Goal: Task Accomplishment & Management: Complete application form

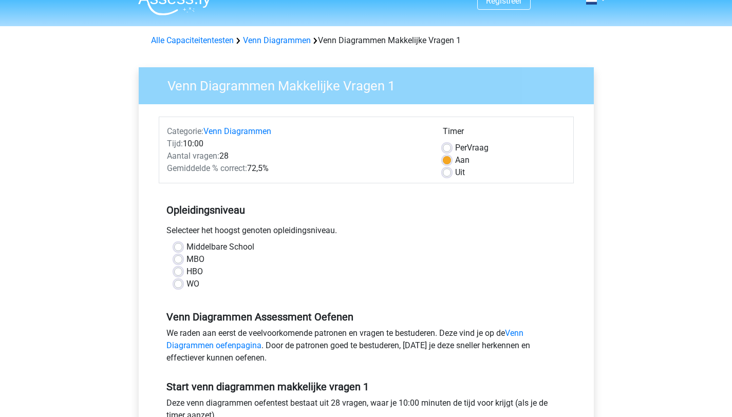
scroll to position [17, 0]
click at [206, 260] on div "MBO" at bounding box center [366, 259] width 384 height 12
click at [187, 257] on label "MBO" at bounding box center [196, 259] width 18 height 12
click at [180, 257] on input "MBO" at bounding box center [178, 258] width 8 height 10
radio input "true"
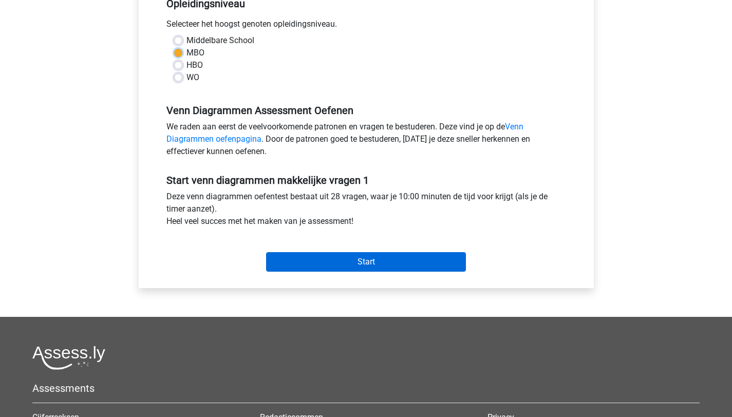
scroll to position [239, 0]
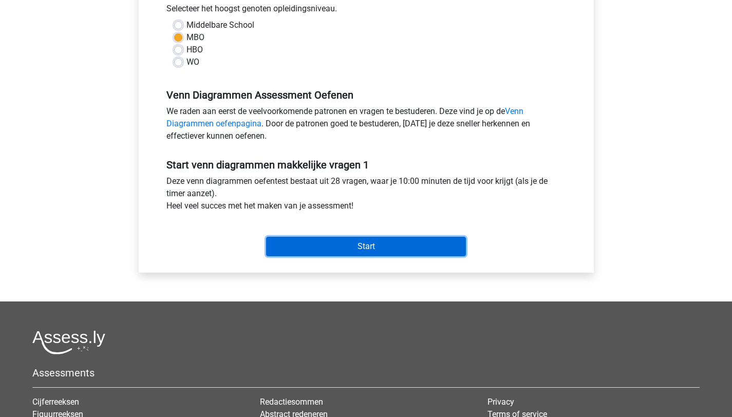
click at [332, 246] on input "Start" at bounding box center [366, 247] width 200 height 20
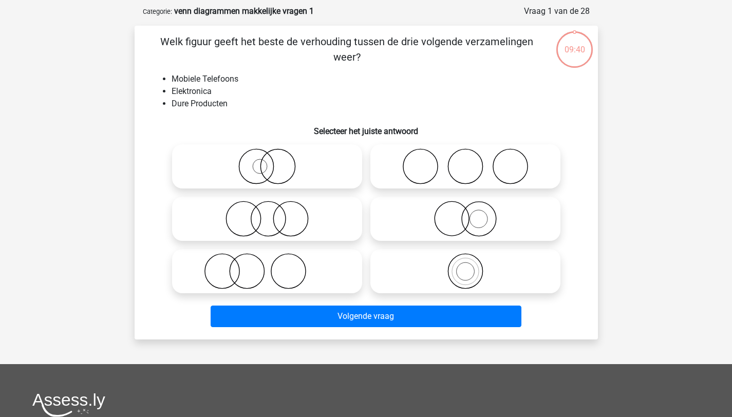
scroll to position [49, 0]
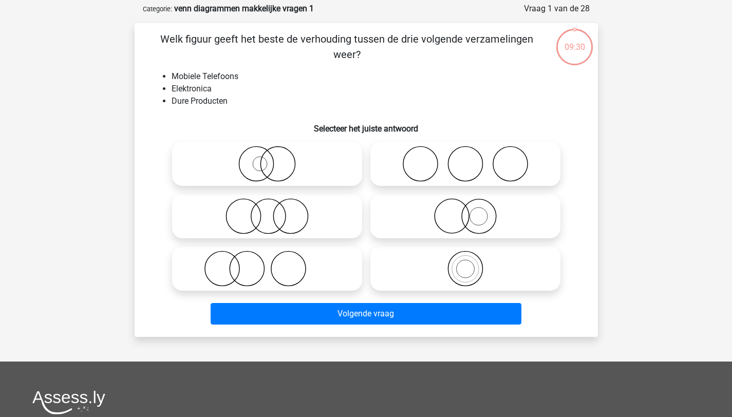
click at [332, 171] on icon at bounding box center [267, 164] width 182 height 36
click at [274, 159] on input "radio" at bounding box center [270, 155] width 7 height 7
radio input "true"
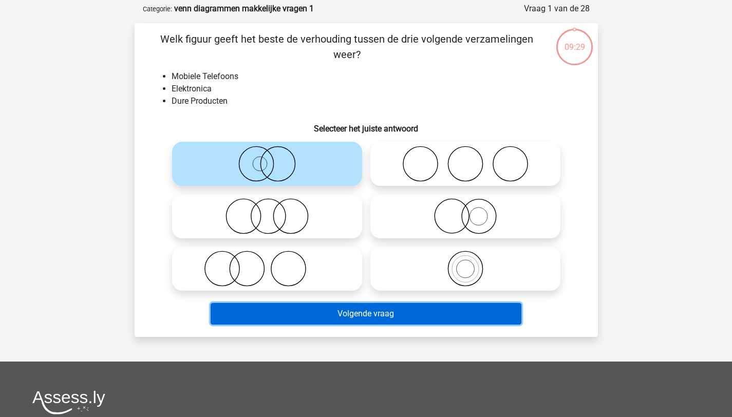
click at [385, 310] on button "Volgende vraag" at bounding box center [366, 314] width 311 height 22
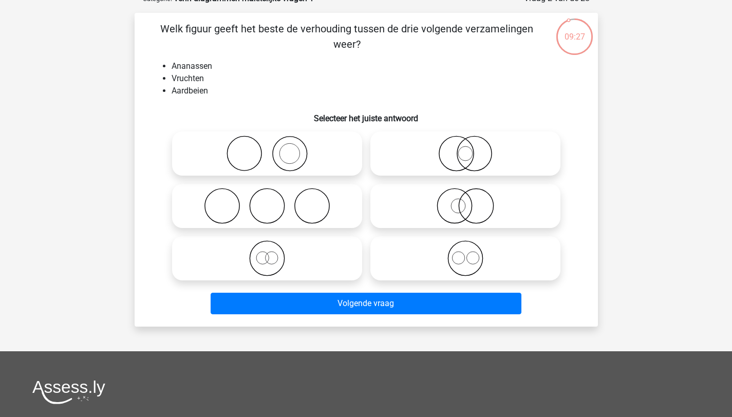
scroll to position [60, 0]
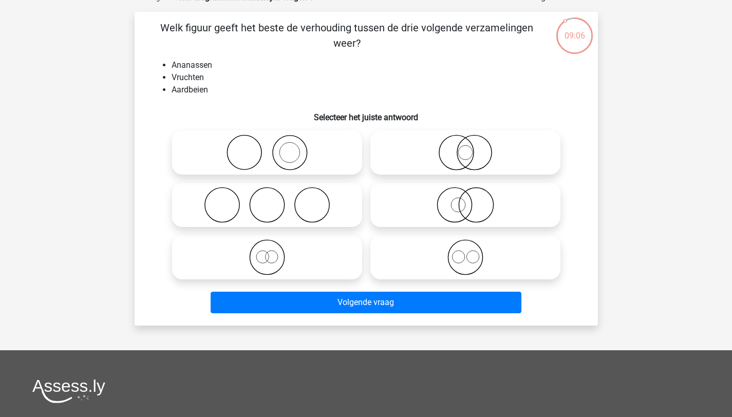
click at [469, 278] on label at bounding box center [465, 257] width 190 height 44
click at [469, 252] on input "radio" at bounding box center [469, 249] width 7 height 7
radio input "true"
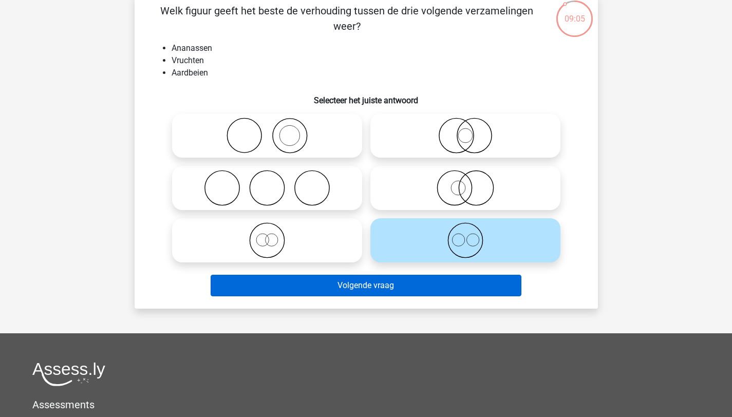
scroll to position [78, 0]
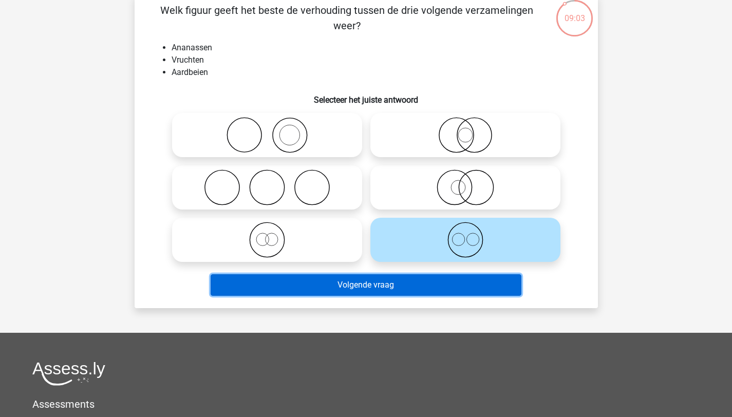
click at [446, 286] on button "Volgende vraag" at bounding box center [366, 285] width 311 height 22
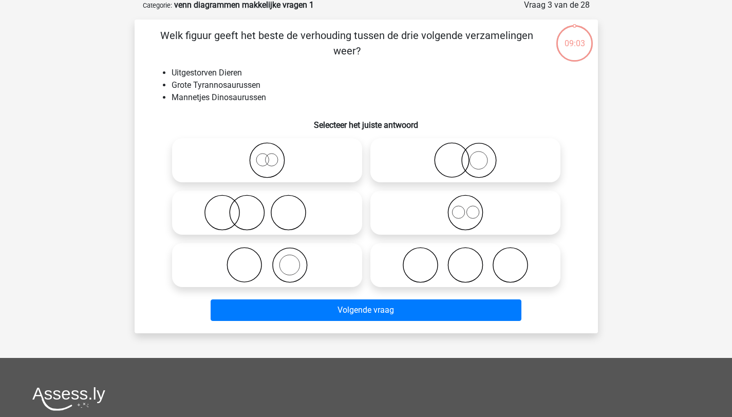
scroll to position [51, 0]
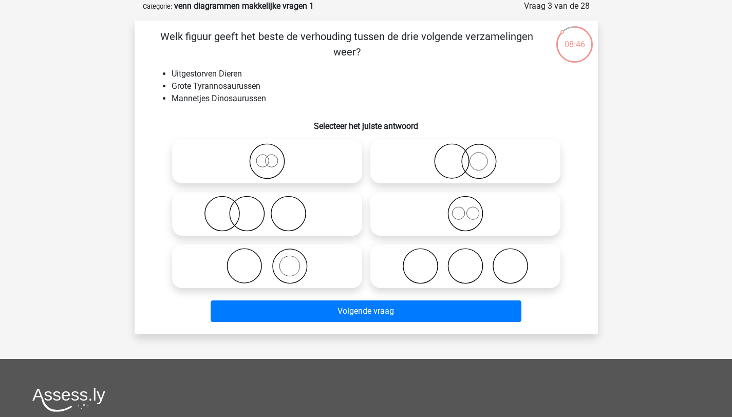
click at [469, 221] on icon at bounding box center [466, 214] width 182 height 36
click at [469, 209] on input "radio" at bounding box center [469, 205] width 7 height 7
radio input "true"
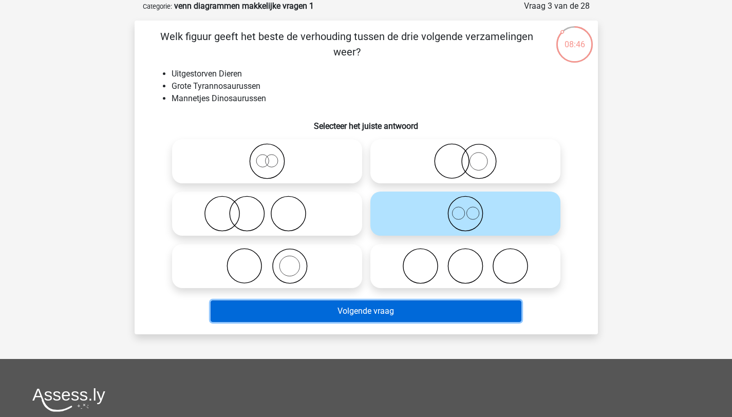
click at [428, 311] on button "Volgende vraag" at bounding box center [366, 312] width 311 height 22
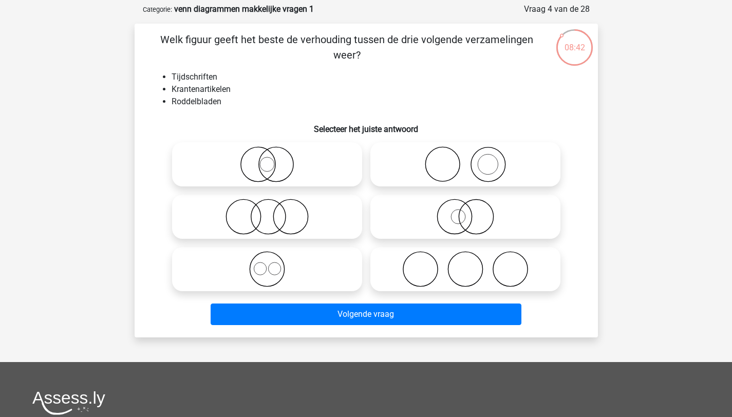
scroll to position [46, 0]
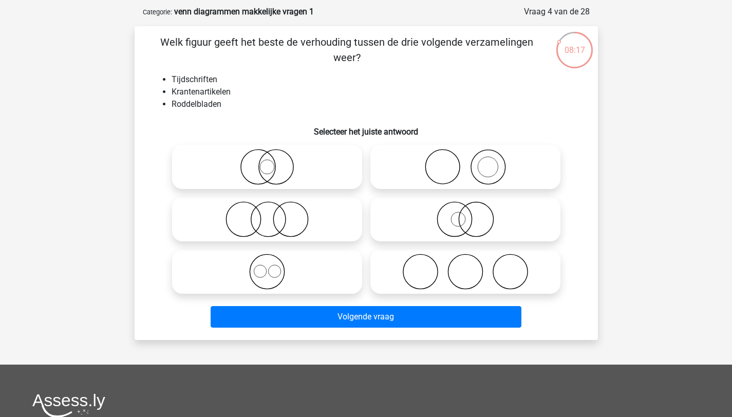
click at [328, 211] on icon at bounding box center [267, 219] width 182 height 36
click at [274, 211] on input "radio" at bounding box center [270, 211] width 7 height 7
radio input "true"
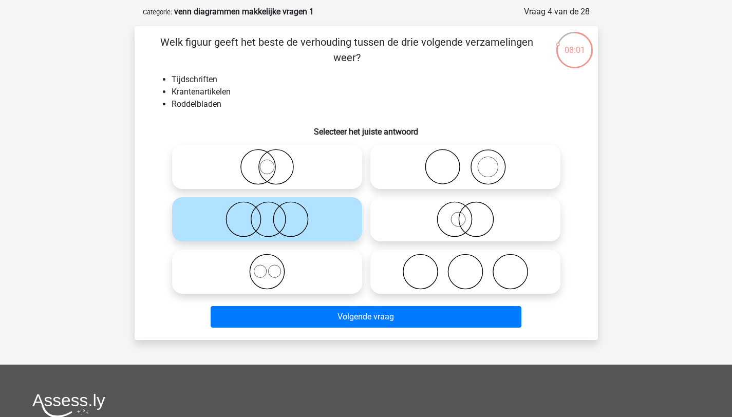
click at [462, 259] on icon at bounding box center [466, 272] width 182 height 36
click at [466, 260] on input "radio" at bounding box center [469, 263] width 7 height 7
radio input "true"
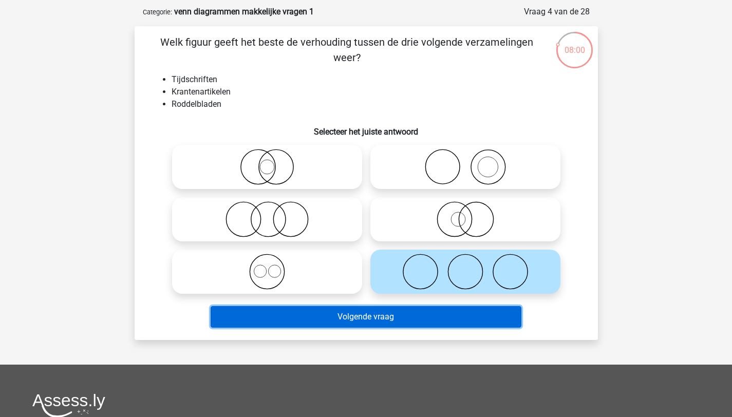
click at [455, 318] on button "Volgende vraag" at bounding box center [366, 317] width 311 height 22
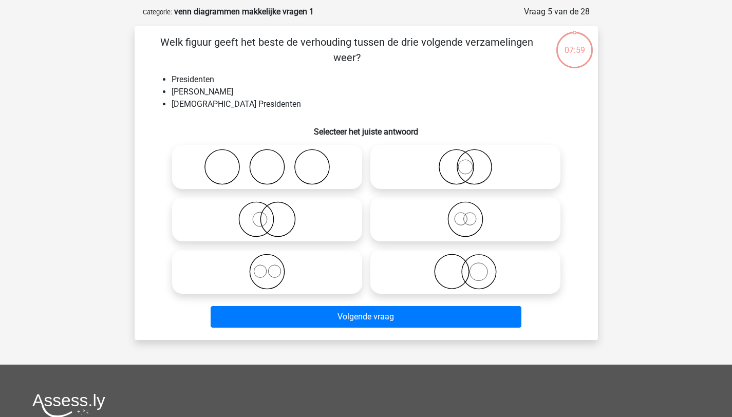
scroll to position [51, 0]
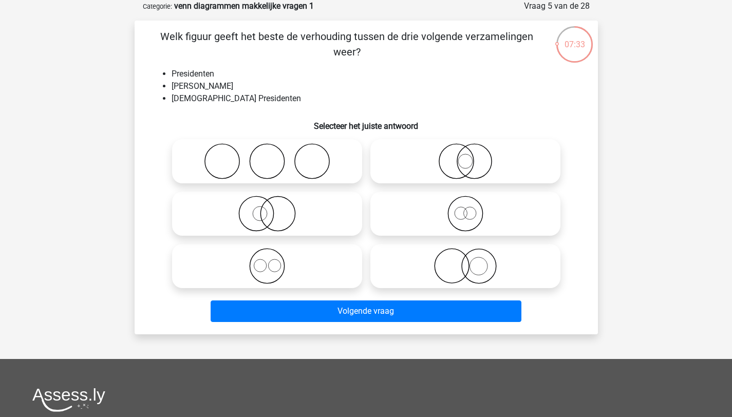
click at [329, 222] on icon at bounding box center [267, 214] width 182 height 36
click at [274, 209] on input "radio" at bounding box center [270, 205] width 7 height 7
radio input "true"
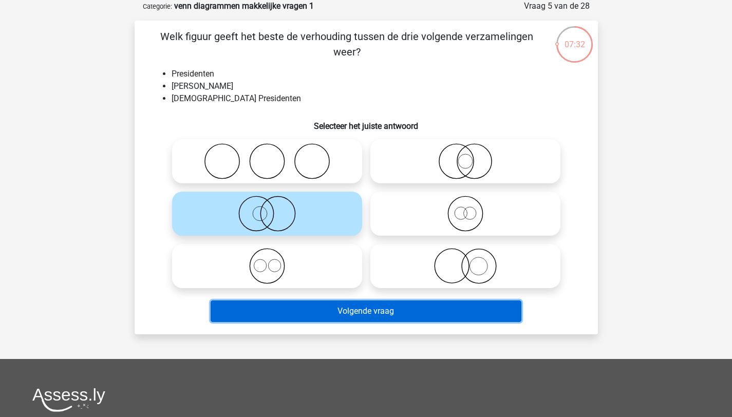
click at [344, 312] on button "Volgende vraag" at bounding box center [366, 312] width 311 height 22
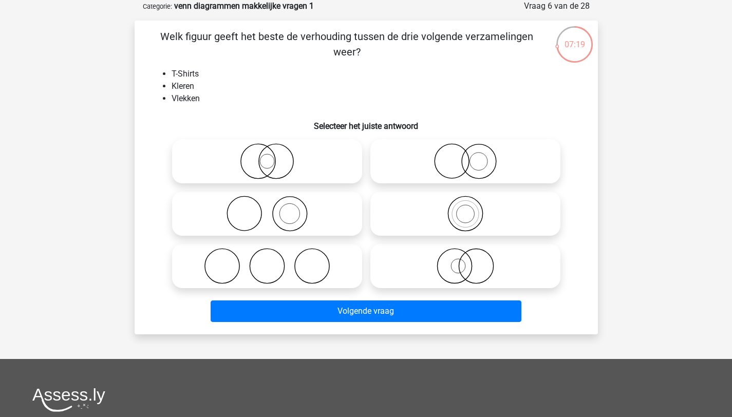
click at [337, 210] on icon at bounding box center [267, 214] width 182 height 36
click at [274, 209] on input "radio" at bounding box center [270, 205] width 7 height 7
radio input "true"
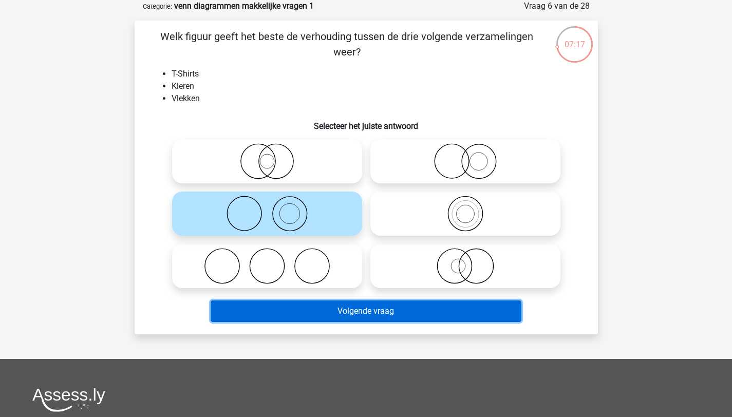
click at [368, 312] on button "Volgende vraag" at bounding box center [366, 312] width 311 height 22
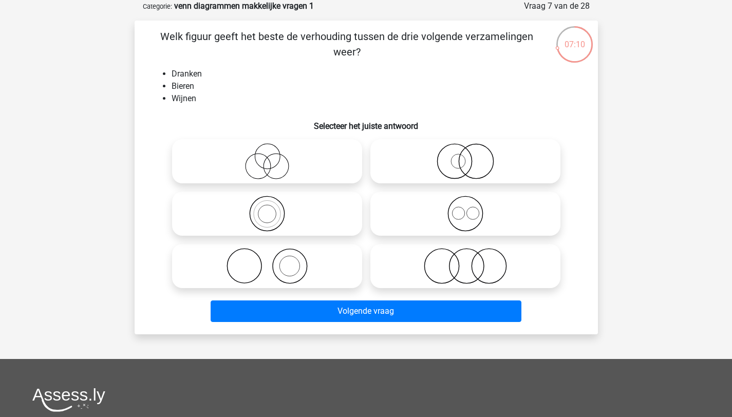
click at [442, 212] on icon at bounding box center [466, 214] width 182 height 36
click at [466, 209] on input "radio" at bounding box center [469, 205] width 7 height 7
radio input "true"
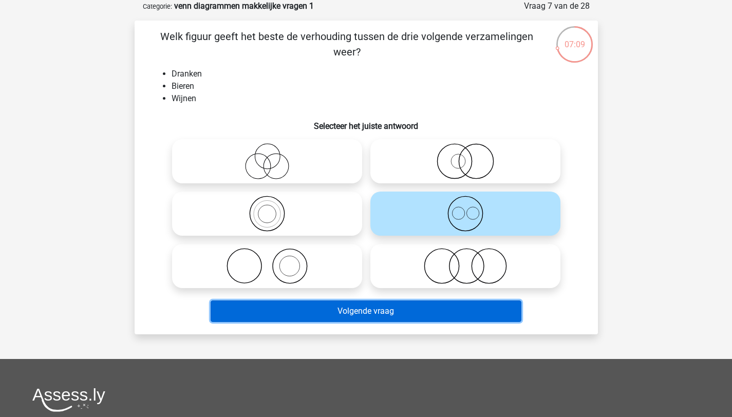
click at [441, 314] on button "Volgende vraag" at bounding box center [366, 312] width 311 height 22
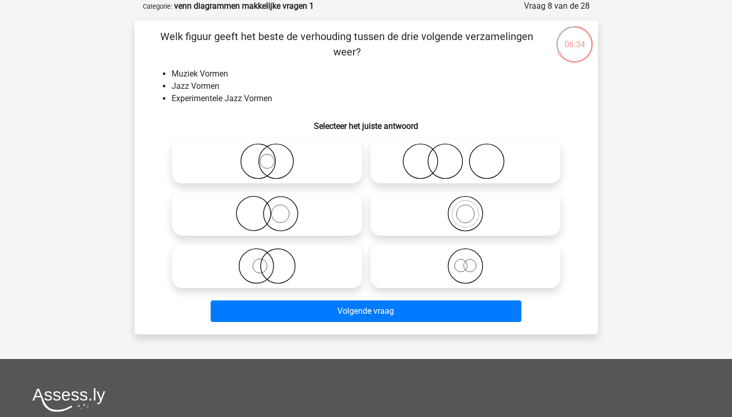
click at [293, 255] on icon at bounding box center [267, 266] width 182 height 36
click at [274, 255] on input "radio" at bounding box center [270, 257] width 7 height 7
radio input "true"
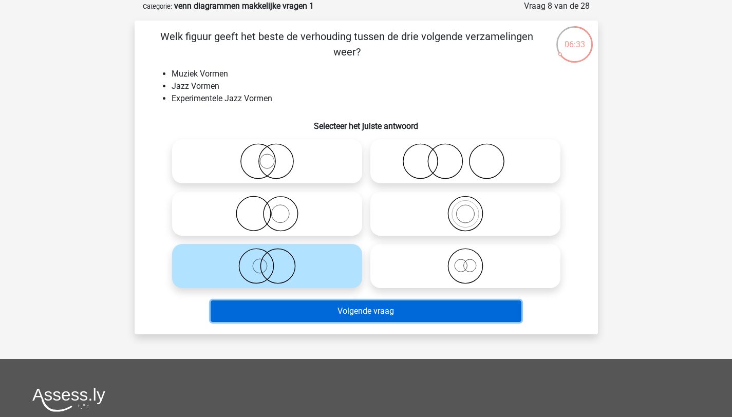
click at [317, 317] on button "Volgende vraag" at bounding box center [366, 312] width 311 height 22
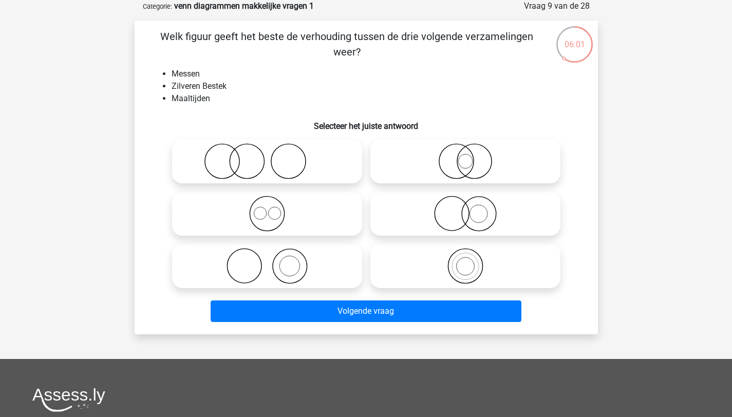
click at [306, 173] on icon at bounding box center [267, 161] width 182 height 36
click at [274, 156] on input "radio" at bounding box center [270, 153] width 7 height 7
radio input "true"
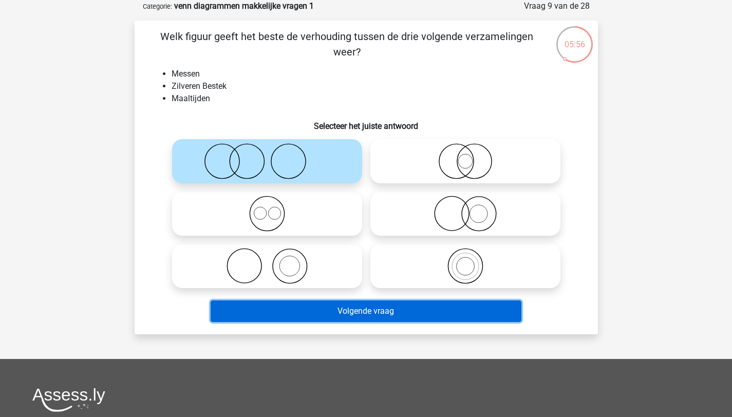
click at [410, 317] on button "Volgende vraag" at bounding box center [366, 312] width 311 height 22
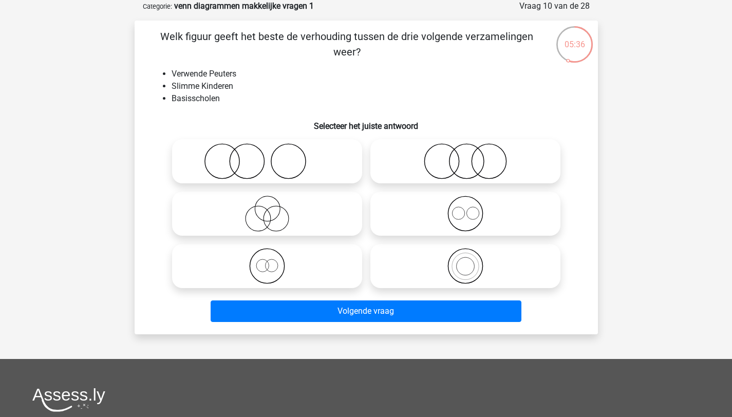
click at [327, 211] on icon at bounding box center [267, 214] width 182 height 36
click at [274, 209] on input "radio" at bounding box center [270, 205] width 7 height 7
radio input "true"
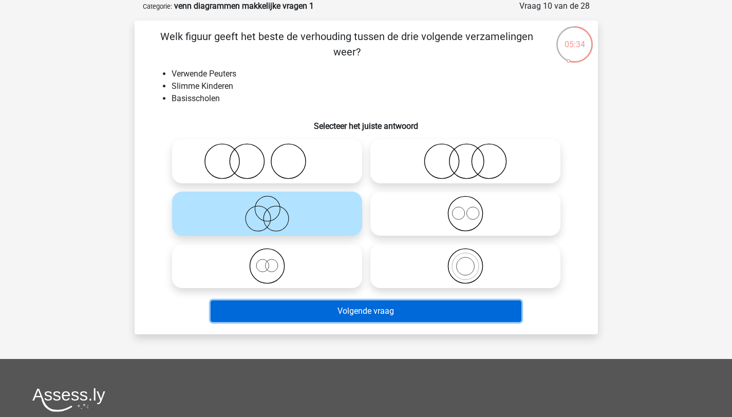
click at [338, 306] on button "Volgende vraag" at bounding box center [366, 312] width 311 height 22
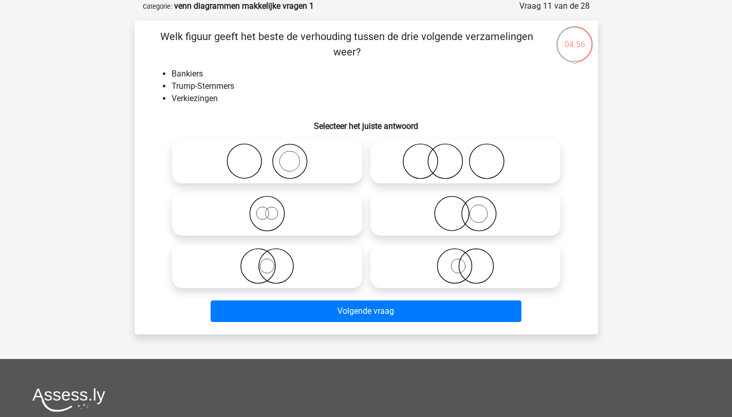
click at [430, 154] on circle at bounding box center [445, 161] width 34 height 34
click at [466, 154] on input "radio" at bounding box center [469, 153] width 7 height 7
radio input "true"
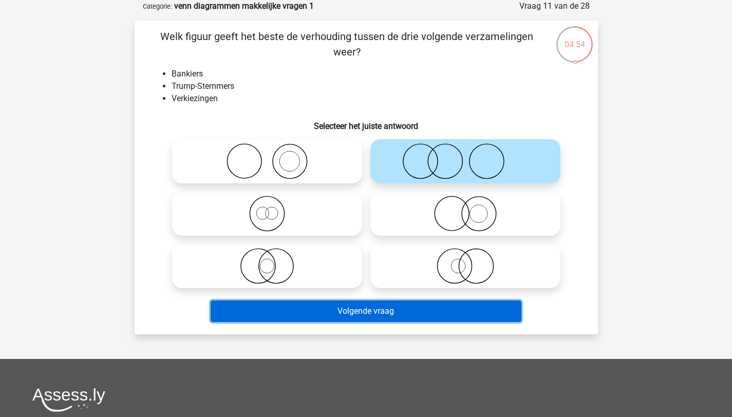
click at [418, 313] on button "Volgende vraag" at bounding box center [366, 312] width 311 height 22
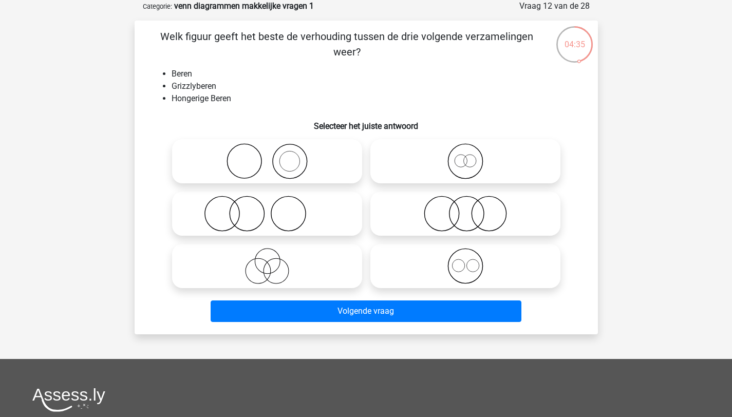
click at [476, 172] on icon at bounding box center [466, 161] width 182 height 36
click at [472, 156] on input "radio" at bounding box center [469, 153] width 7 height 7
radio input "true"
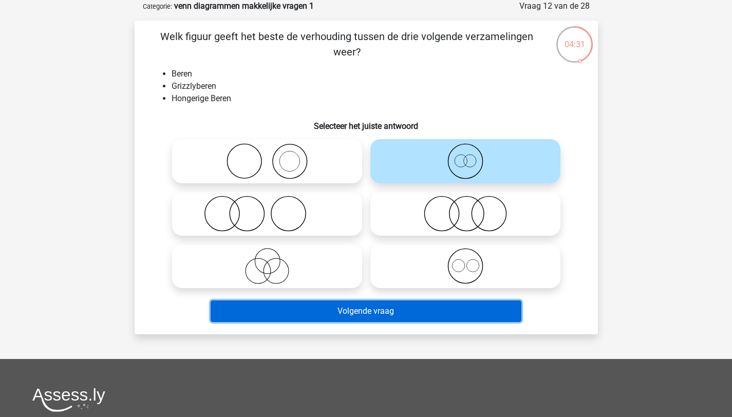
click at [464, 306] on button "Volgende vraag" at bounding box center [366, 312] width 311 height 22
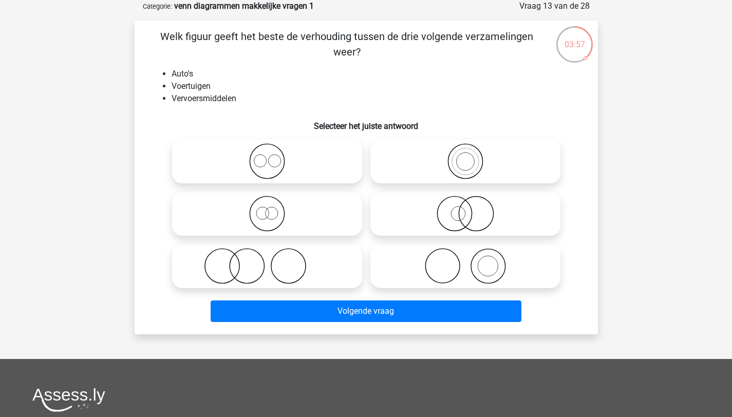
click at [457, 211] on icon at bounding box center [466, 214] width 182 height 36
click at [466, 209] on input "radio" at bounding box center [469, 205] width 7 height 7
radio input "true"
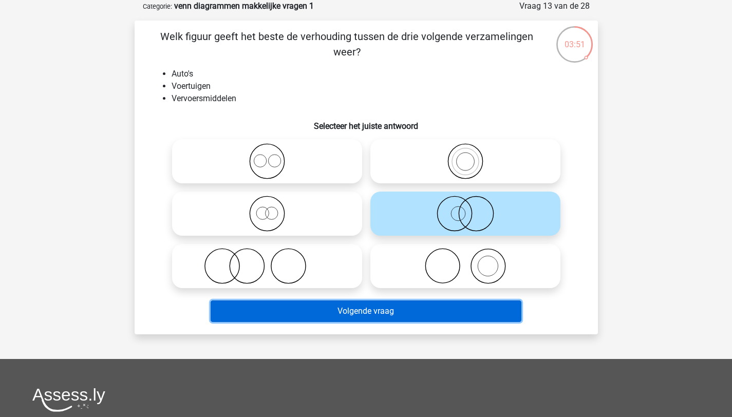
click at [472, 310] on button "Volgende vraag" at bounding box center [366, 312] width 311 height 22
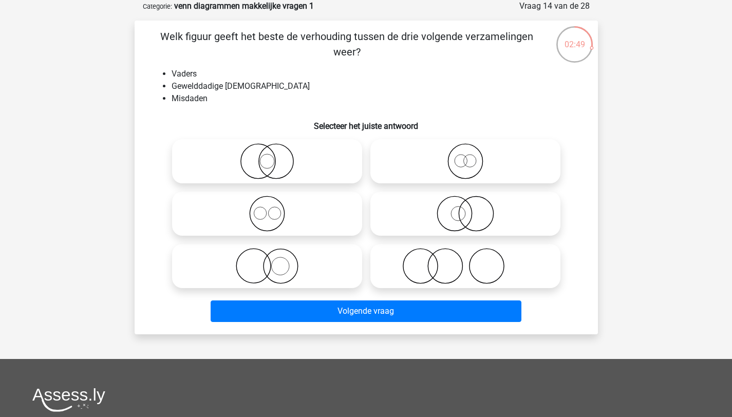
click at [319, 271] on icon at bounding box center [267, 266] width 182 height 36
click at [274, 261] on input "radio" at bounding box center [270, 257] width 7 height 7
radio input "true"
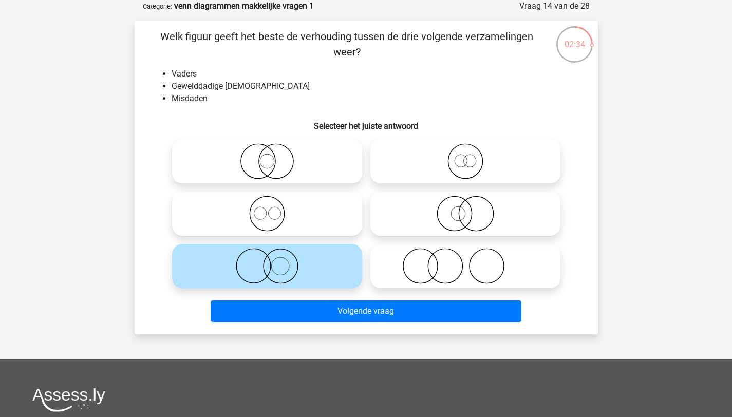
click at [399, 226] on icon at bounding box center [466, 214] width 182 height 36
click at [466, 209] on input "radio" at bounding box center [469, 205] width 7 height 7
radio input "true"
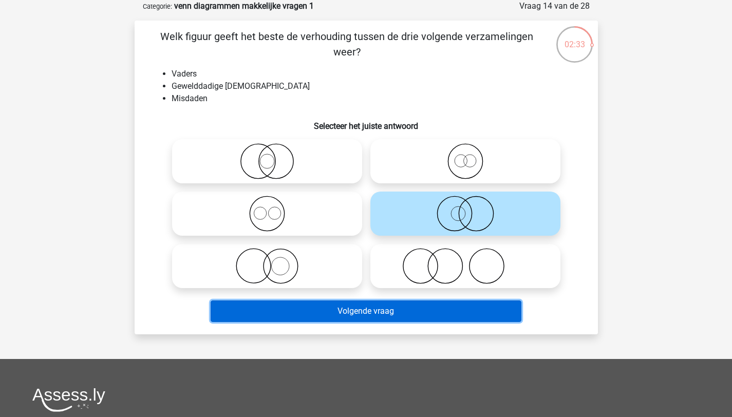
click at [399, 317] on button "Volgende vraag" at bounding box center [366, 312] width 311 height 22
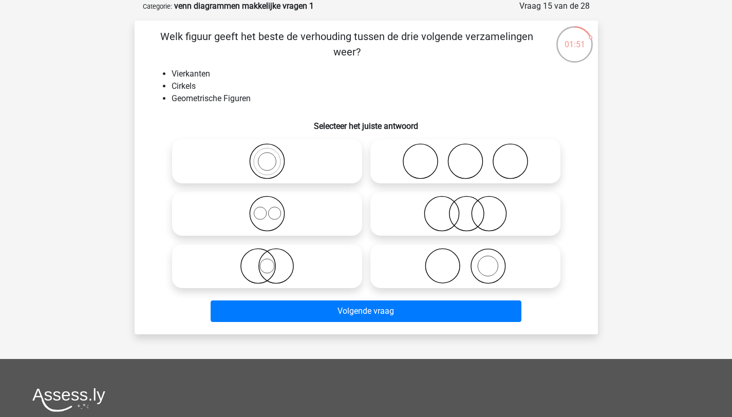
click at [335, 211] on icon at bounding box center [267, 214] width 182 height 36
click at [274, 209] on input "radio" at bounding box center [270, 205] width 7 height 7
radio input "true"
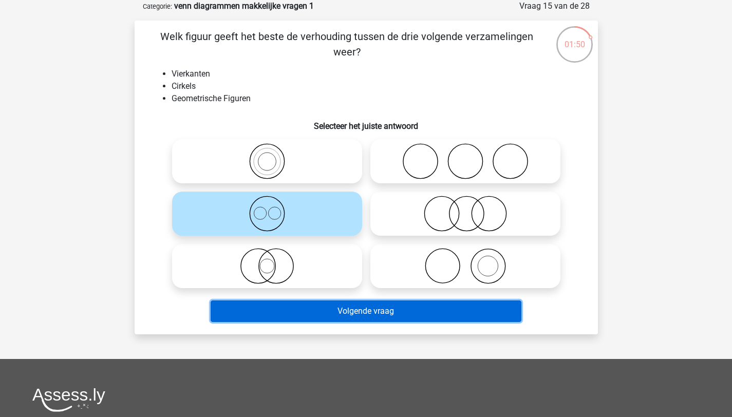
click at [375, 307] on button "Volgende vraag" at bounding box center [366, 312] width 311 height 22
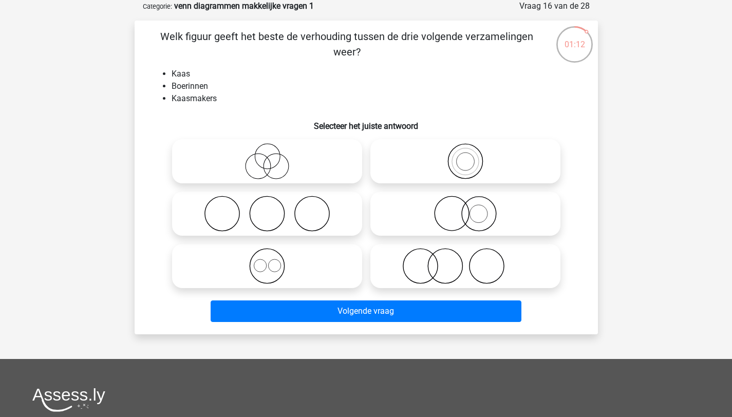
click at [319, 155] on icon at bounding box center [267, 161] width 182 height 36
click at [274, 155] on input "radio" at bounding box center [270, 153] width 7 height 7
radio input "true"
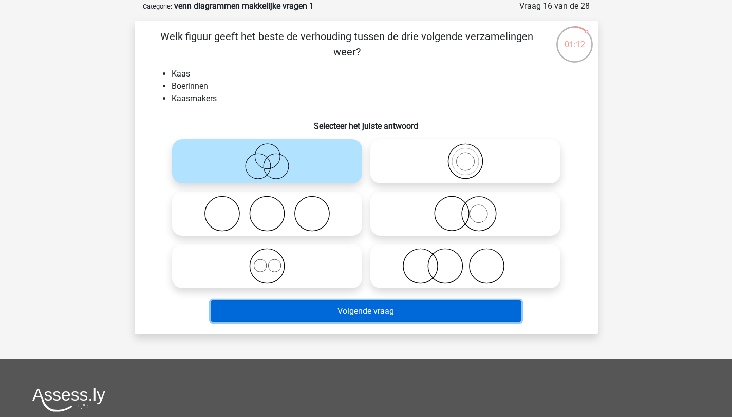
click at [443, 310] on button "Volgende vraag" at bounding box center [366, 312] width 311 height 22
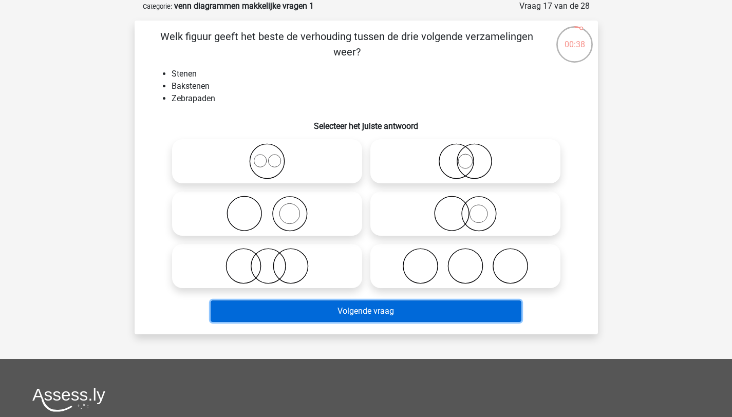
click at [407, 303] on button "Volgende vraag" at bounding box center [366, 312] width 311 height 22
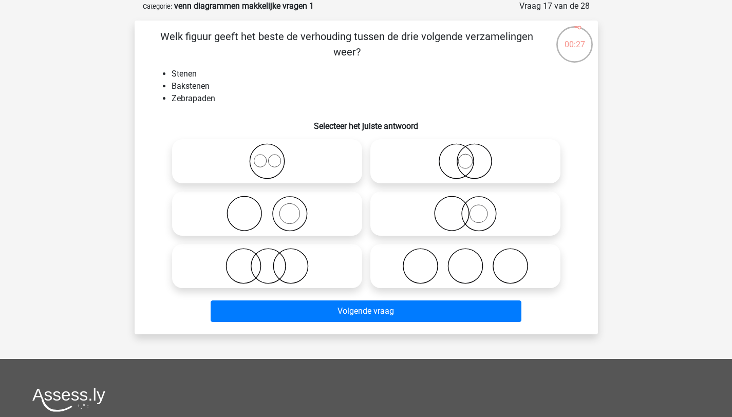
click at [316, 265] on icon at bounding box center [267, 266] width 182 height 36
click at [274, 261] on input "radio" at bounding box center [270, 257] width 7 height 7
radio input "true"
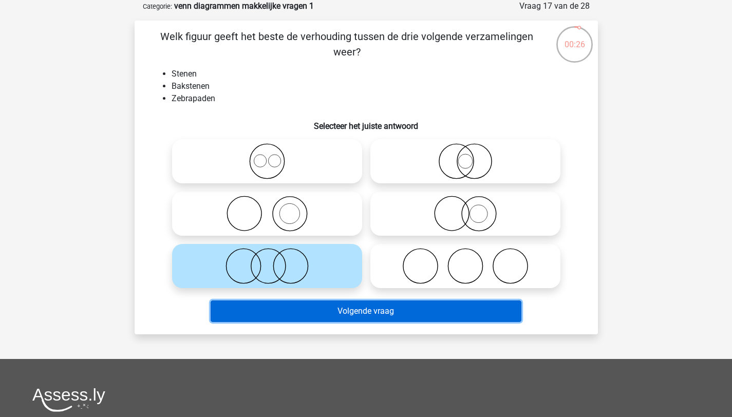
click at [337, 317] on button "Volgende vraag" at bounding box center [366, 312] width 311 height 22
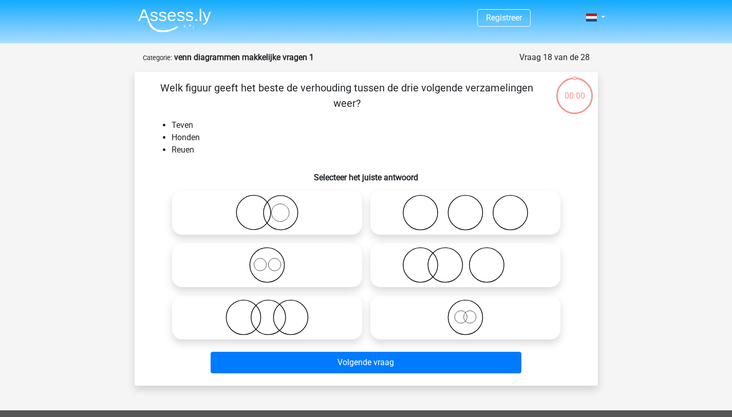
scroll to position [51, 0]
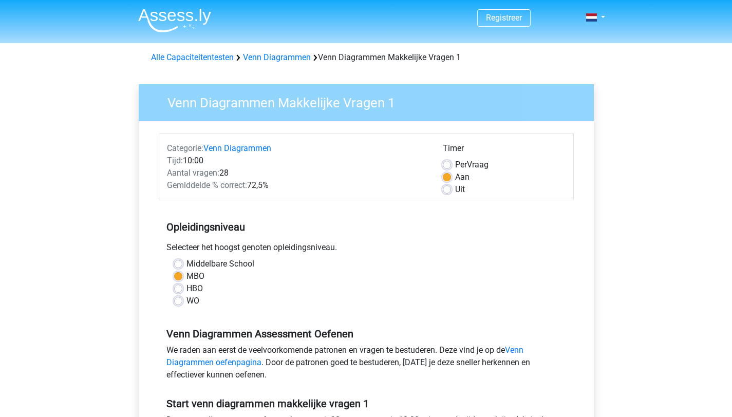
scroll to position [239, 0]
